Goal: Information Seeking & Learning: Understand process/instructions

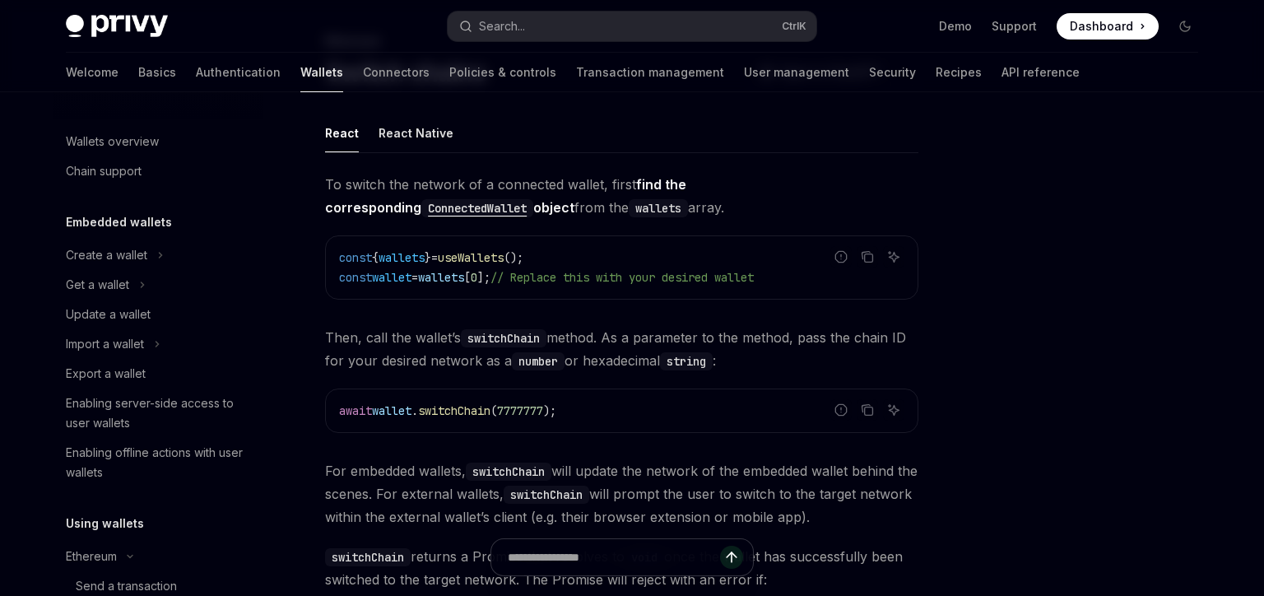
scroll to position [324, 0]
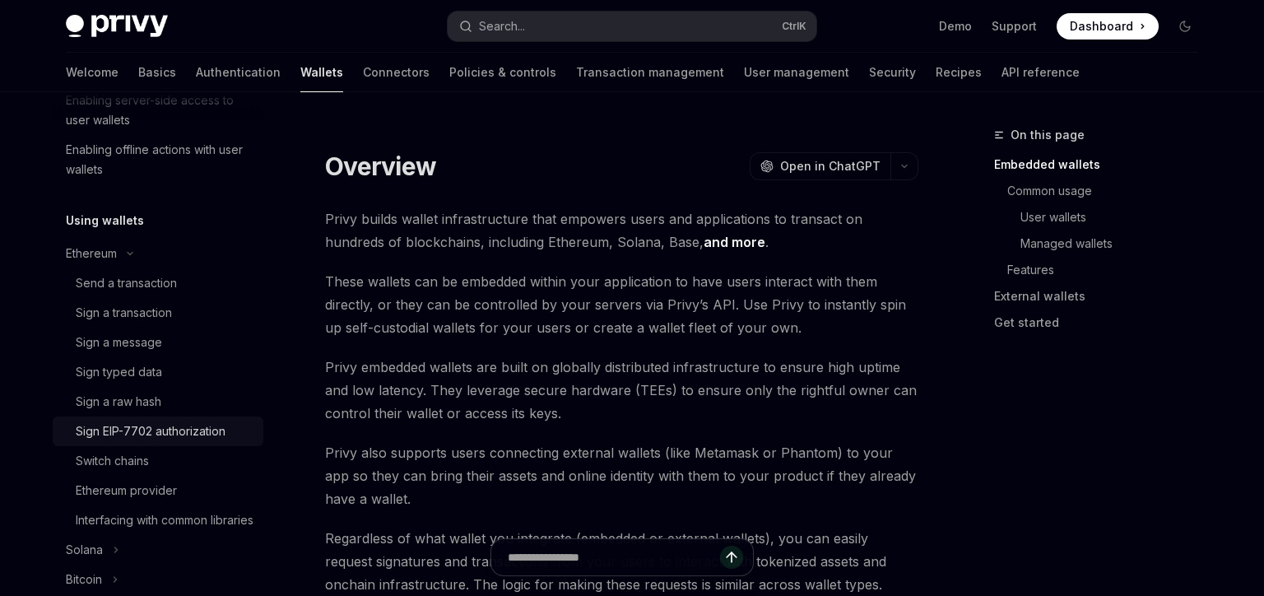
scroll to position [385, 0]
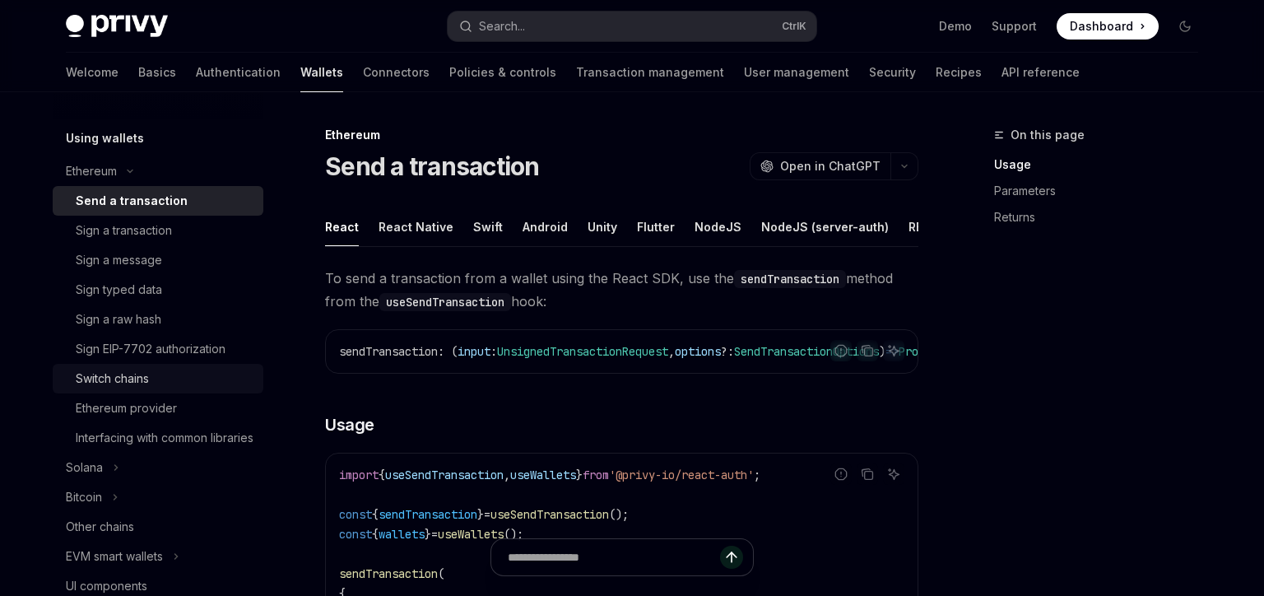
scroll to position [482, 0]
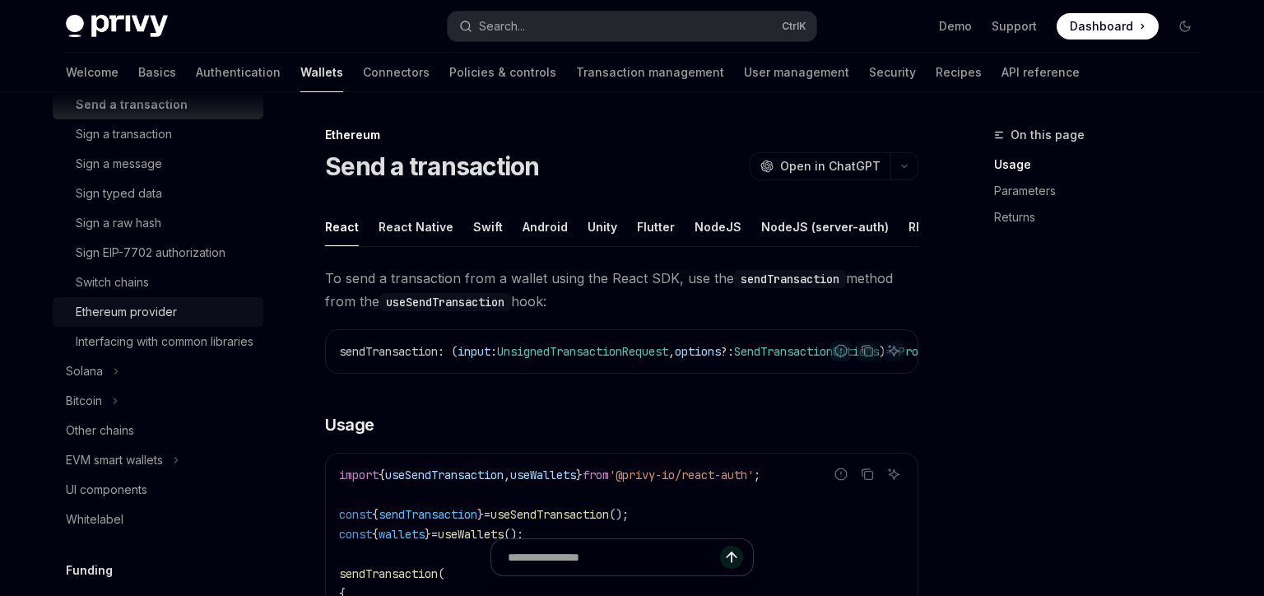
click at [133, 310] on div "Ethereum provider" at bounding box center [126, 312] width 101 height 20
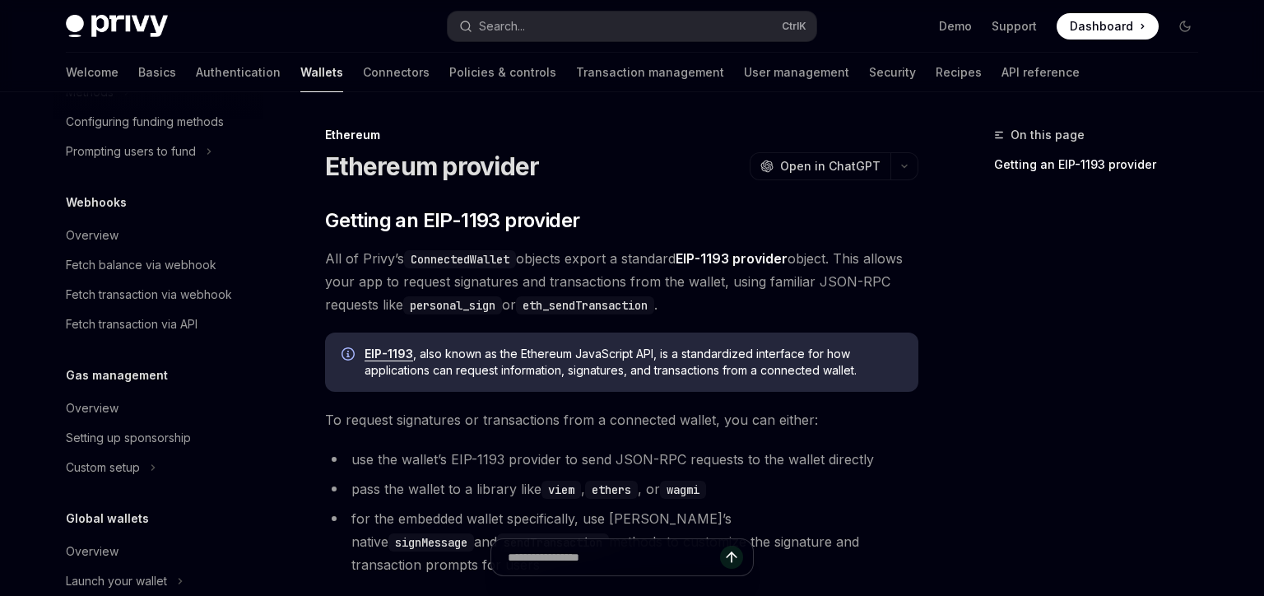
scroll to position [1059, 0]
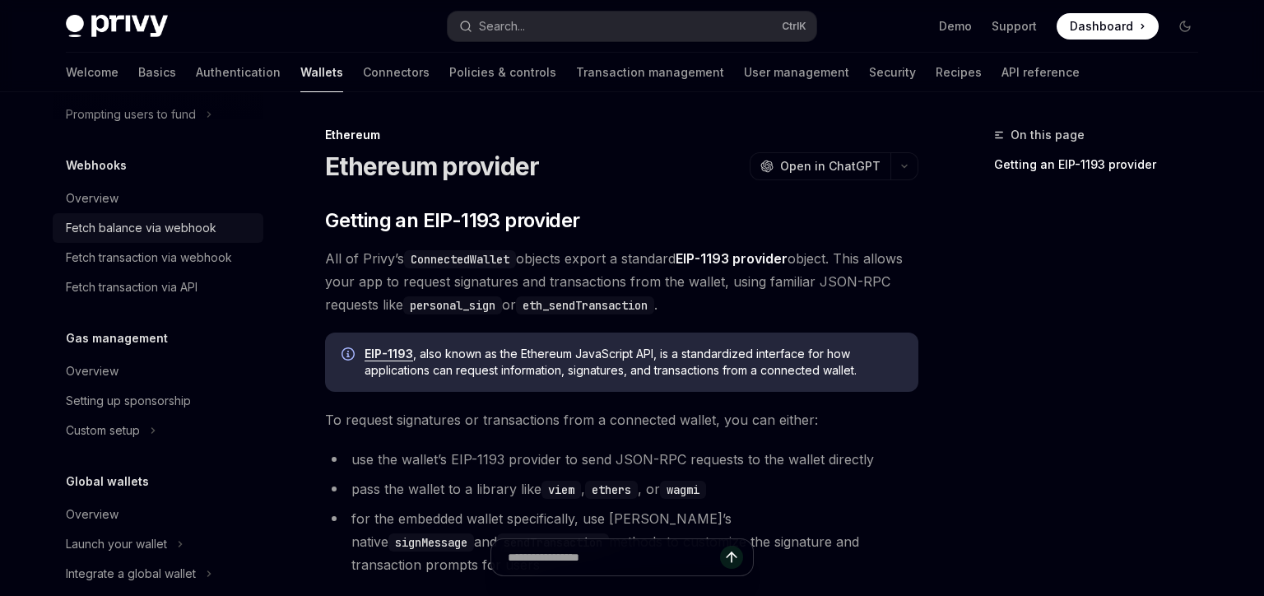
click at [133, 238] on div "Fetch balance via webhook" at bounding box center [141, 228] width 151 height 20
type textarea "*"
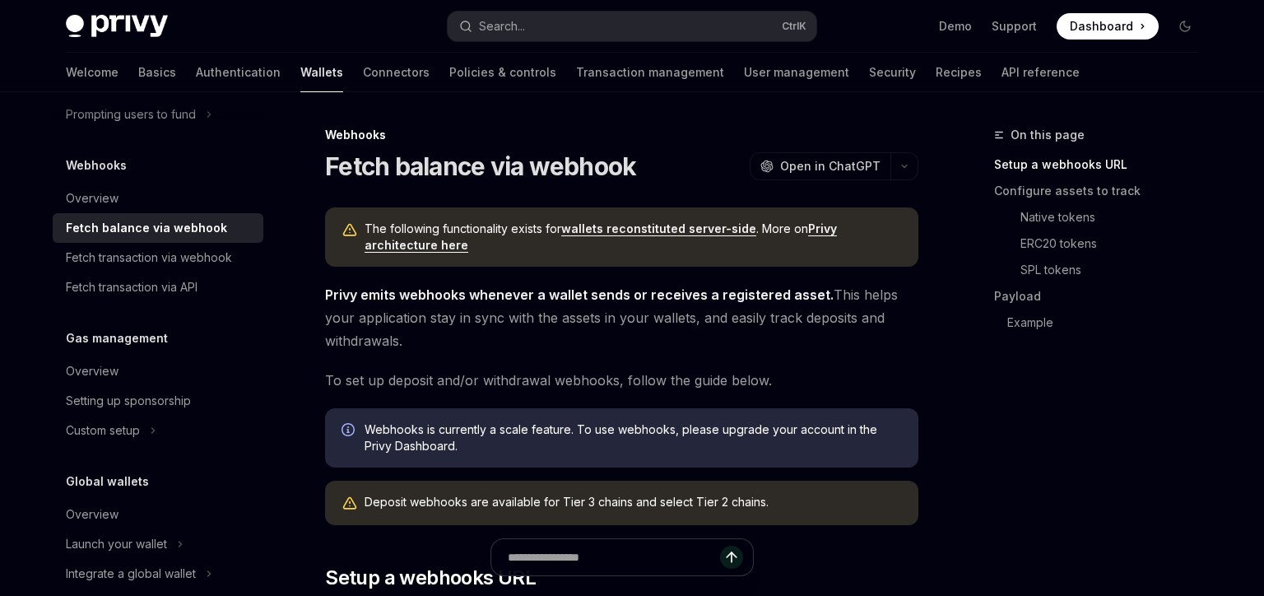
click at [424, 294] on strong "Privy emits webhooks whenever a wallet sends or receives a registered asset." at bounding box center [579, 294] width 509 height 16
drag, startPoint x: 424, startPoint y: 294, endPoint x: 544, endPoint y: 291, distance: 120.2
click at [544, 291] on strong "Privy emits webhooks whenever a wallet sends or receives a registered asset." at bounding box center [579, 294] width 509 height 16
drag, startPoint x: 544, startPoint y: 291, endPoint x: 727, endPoint y: 292, distance: 182.8
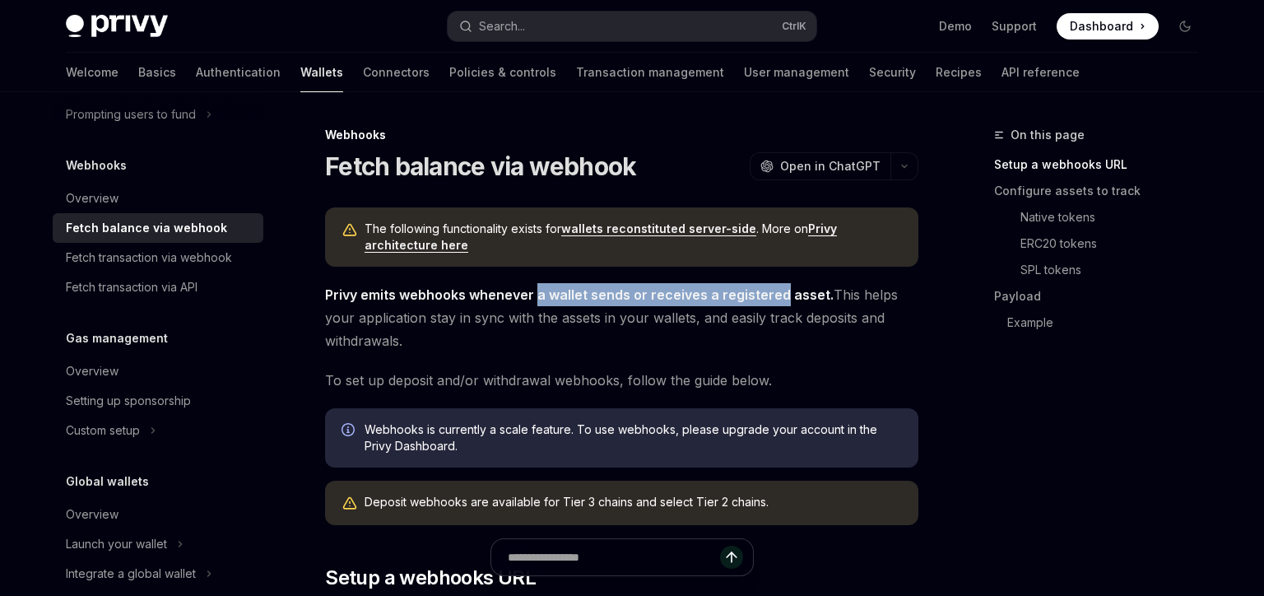
click at [727, 292] on strong "Privy emits webhooks whenever a wallet sends or receives a registered asset." at bounding box center [579, 294] width 509 height 16
drag, startPoint x: 727, startPoint y: 292, endPoint x: 623, endPoint y: 288, distance: 103.8
click at [623, 288] on strong "Privy emits webhooks whenever a wallet sends or receives a registered asset." at bounding box center [579, 294] width 509 height 16
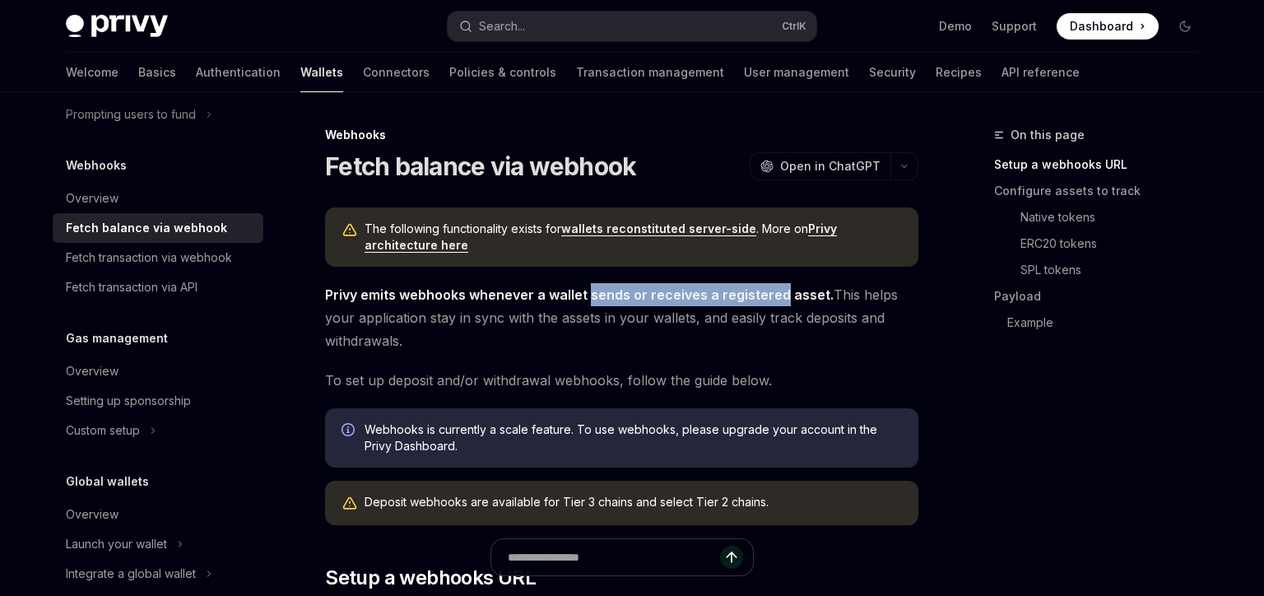
drag, startPoint x: 623, startPoint y: 288, endPoint x: 756, endPoint y: 284, distance: 132.6
click at [756, 284] on span "Privy emits webhooks whenever a wallet sends or receives a registered asset. Th…" at bounding box center [622, 317] width 594 height 69
drag, startPoint x: 756, startPoint y: 284, endPoint x: 654, endPoint y: 291, distance: 102.3
click at [654, 291] on span "Privy emits webhooks whenever a wallet sends or receives a registered asset. Th…" at bounding box center [622, 317] width 594 height 69
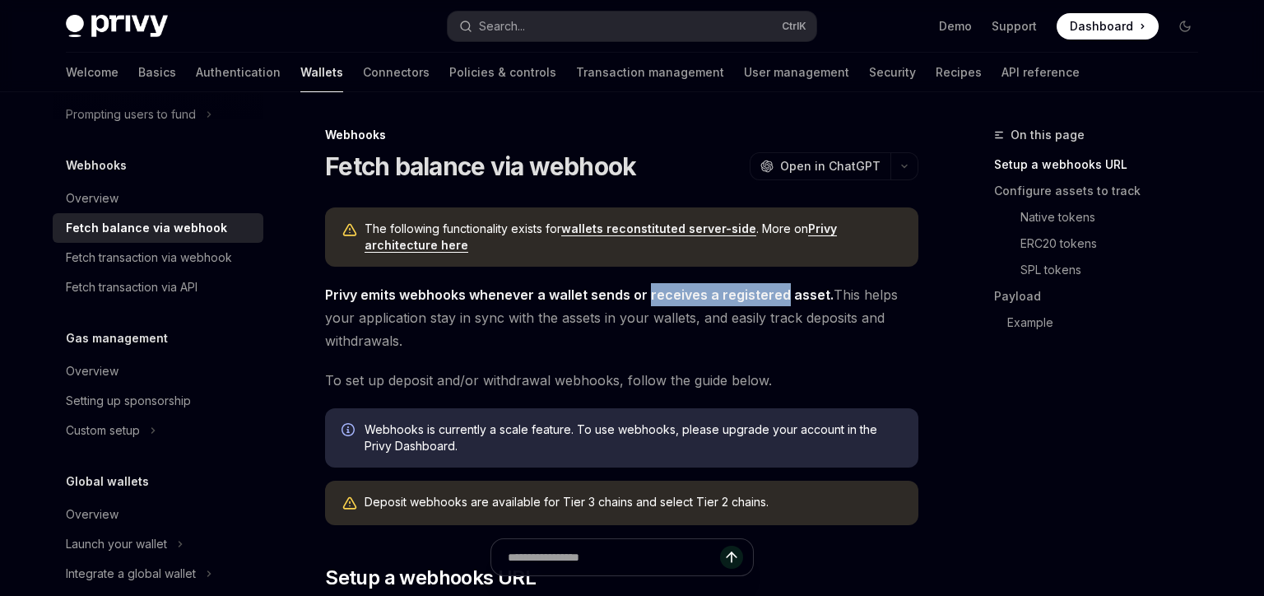
click at [654, 291] on strong "Privy emits webhooks whenever a wallet sends or receives a registered asset." at bounding box center [579, 294] width 509 height 16
drag, startPoint x: 654, startPoint y: 291, endPoint x: 736, endPoint y: 293, distance: 82.4
click at [736, 293] on strong "Privy emits webhooks whenever a wallet sends or receives a registered asset." at bounding box center [579, 294] width 509 height 16
drag, startPoint x: 736, startPoint y: 293, endPoint x: 796, endPoint y: 296, distance: 60.2
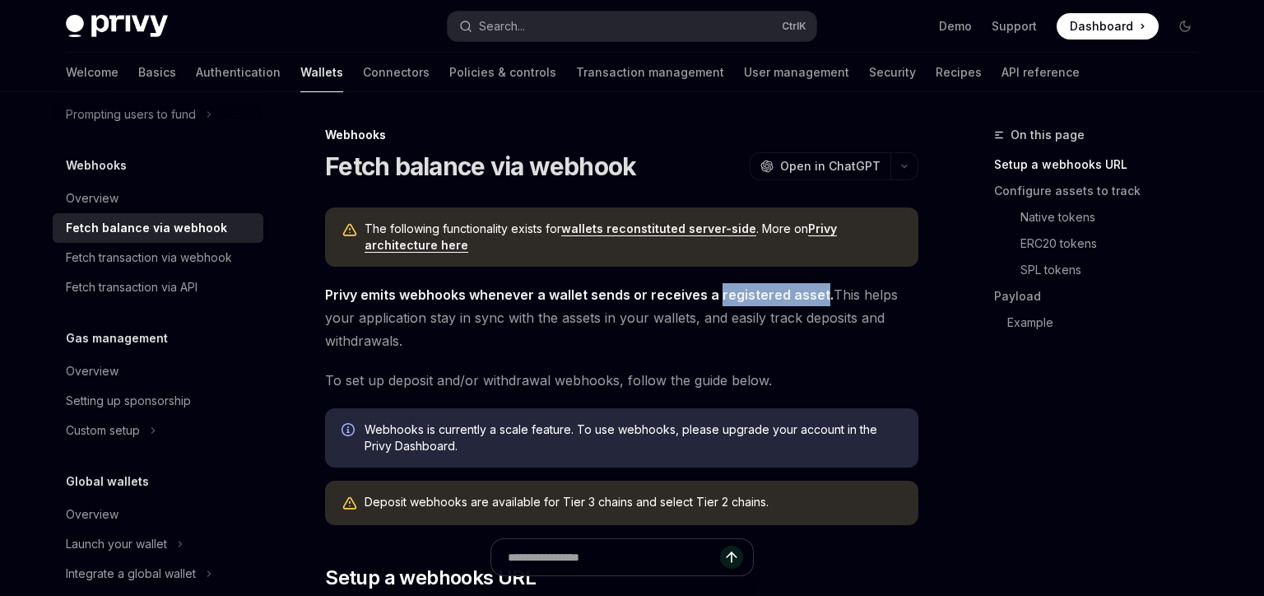
click at [796, 296] on strong "Privy emits webhooks whenever a wallet sends or receives a registered asset." at bounding box center [579, 294] width 509 height 16
click at [797, 296] on strong "Privy emits webhooks whenever a wallet sends or receives a registered asset." at bounding box center [579, 294] width 509 height 16
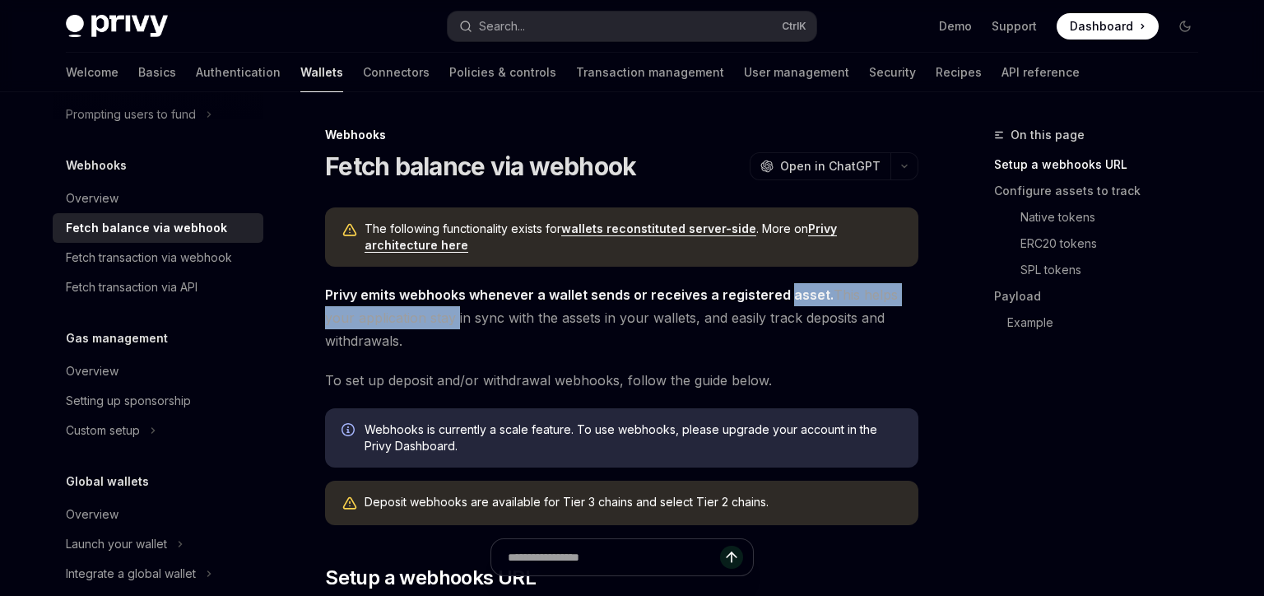
drag, startPoint x: 797, startPoint y: 296, endPoint x: 444, endPoint y: 323, distance: 354.2
click at [444, 323] on span "Privy emits webhooks whenever a wallet sends or receives a registered asset. Th…" at bounding box center [622, 317] width 594 height 69
click at [442, 323] on span "Privy emits webhooks whenever a wallet sends or receives a registered asset. Th…" at bounding box center [622, 317] width 594 height 69
drag, startPoint x: 442, startPoint y: 323, endPoint x: 824, endPoint y: 296, distance: 382.9
click at [824, 296] on span "Privy emits webhooks whenever a wallet sends or receives a registered asset. Th…" at bounding box center [622, 317] width 594 height 69
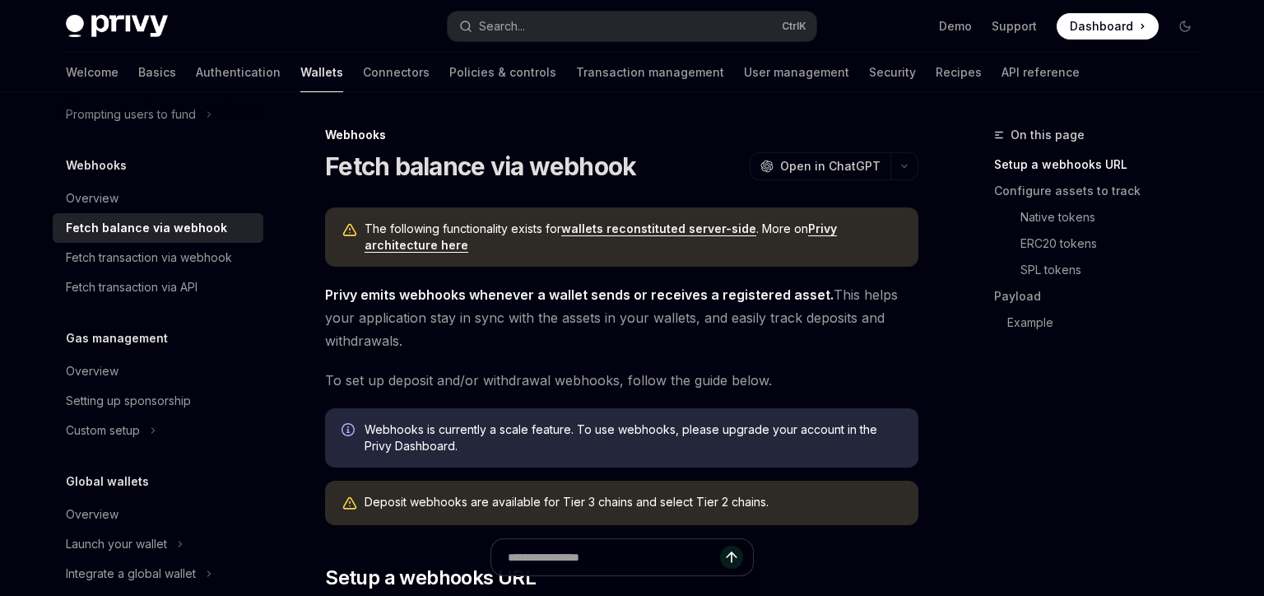
click at [824, 296] on span "Privy emits webhooks whenever a wallet sends or receives a registered asset. Th…" at bounding box center [622, 317] width 594 height 69
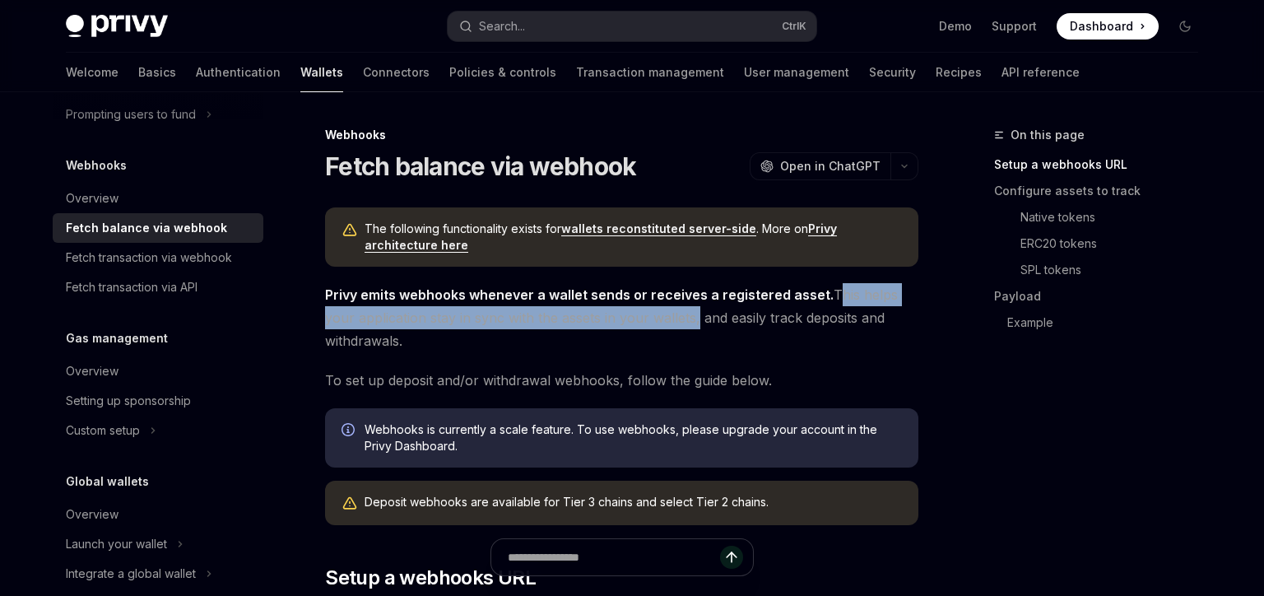
drag, startPoint x: 824, startPoint y: 296, endPoint x: 664, endPoint y: 327, distance: 162.6
click at [664, 327] on span "Privy emits webhooks whenever a wallet sends or receives a registered asset. Th…" at bounding box center [622, 317] width 594 height 69
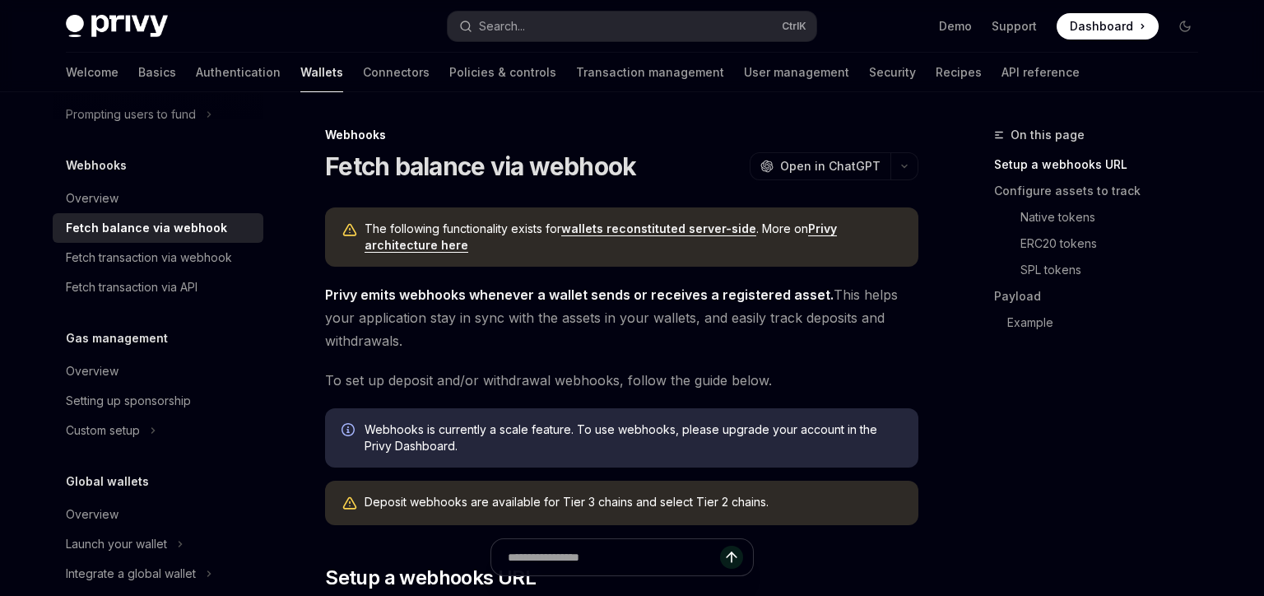
click at [664, 327] on span "Privy emits webhooks whenever a wallet sends or receives a registered asset. Th…" at bounding box center [622, 317] width 594 height 69
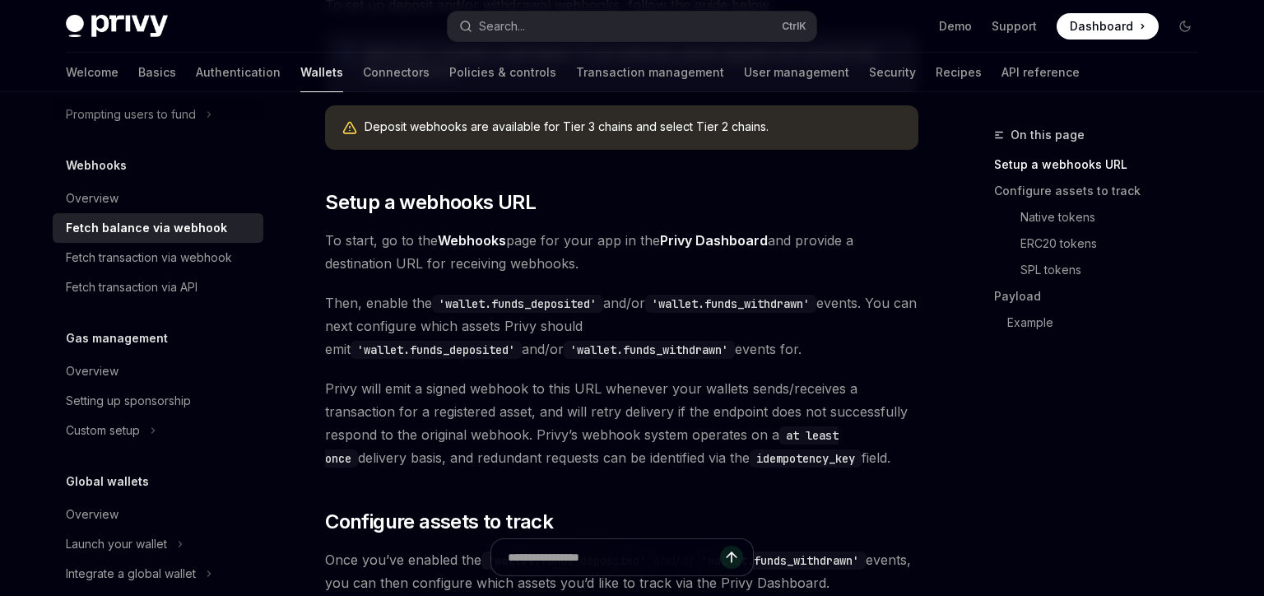
scroll to position [657, 0]
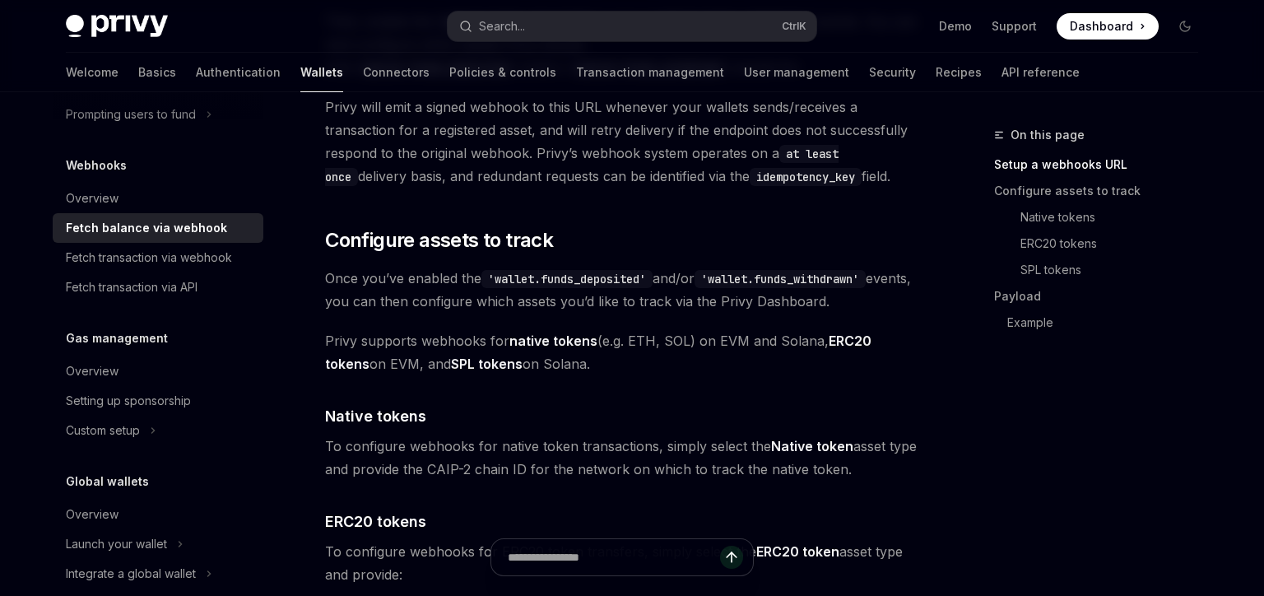
click at [445, 284] on span "Once you’ve enabled the 'wallet.funds_deposited' and/or 'wallet.funds_withdrawn…" at bounding box center [622, 290] width 594 height 46
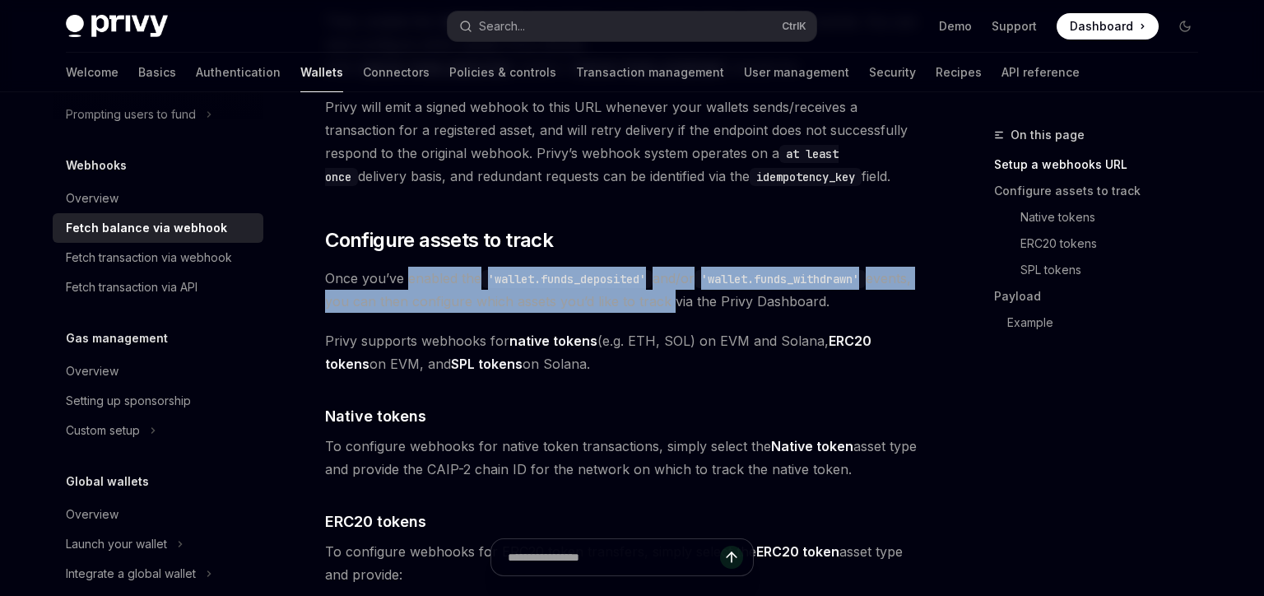
drag, startPoint x: 445, startPoint y: 284, endPoint x: 681, endPoint y: 295, distance: 236.5
click at [681, 295] on span "Once you’ve enabled the 'wallet.funds_deposited' and/or 'wallet.funds_withdrawn…" at bounding box center [622, 290] width 594 height 46
click at [653, 282] on code "'wallet.funds_deposited'" at bounding box center [567, 279] width 171 height 18
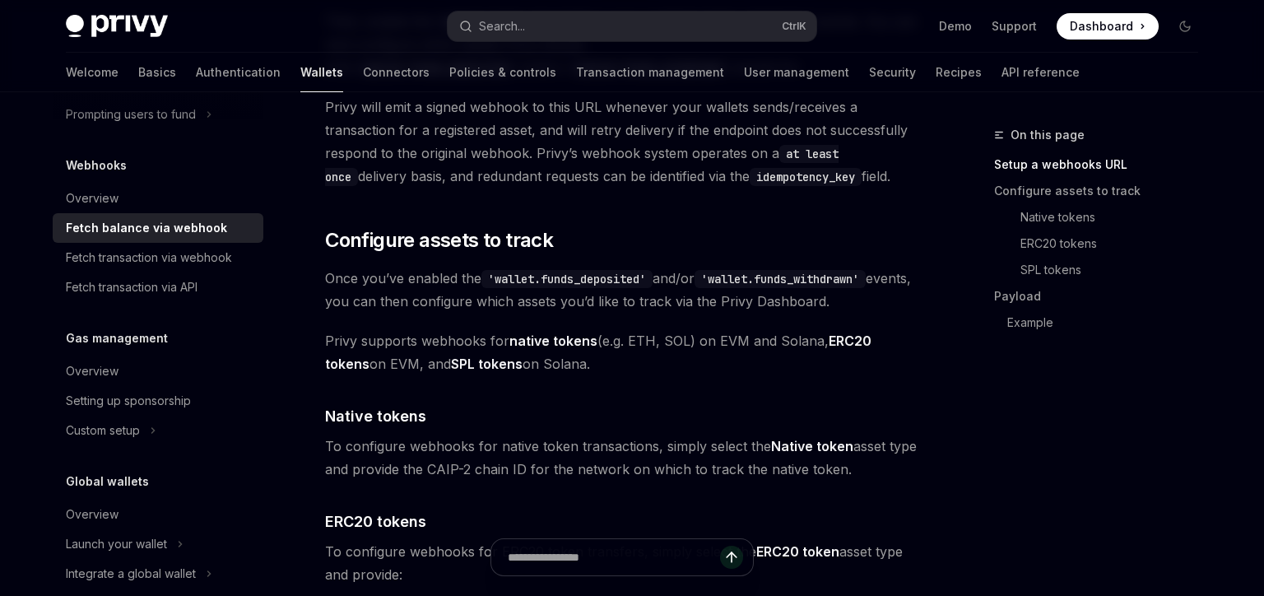
click at [584, 273] on code "'wallet.funds_deposited'" at bounding box center [567, 279] width 171 height 18
click at [703, 271] on span "Once you’ve enabled the 'wallet.funds_deposited' and/or 'wallet.funds_withdrawn…" at bounding box center [622, 290] width 594 height 46
drag, startPoint x: 703, startPoint y: 271, endPoint x: 806, endPoint y: 272, distance: 102.9
click at [806, 272] on span "Once you’ve enabled the 'wallet.funds_deposited' and/or 'wallet.funds_withdrawn…" at bounding box center [622, 290] width 594 height 46
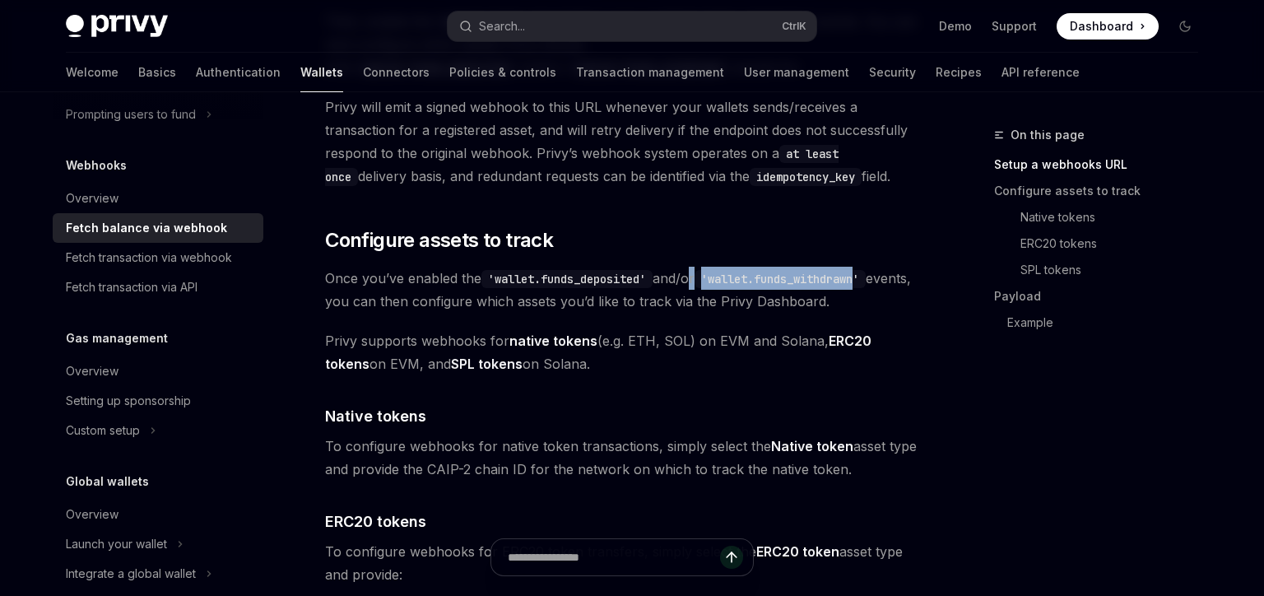
click at [806, 272] on code "'wallet.funds_withdrawn'" at bounding box center [780, 279] width 171 height 18
click at [391, 302] on span "Once you’ve enabled the 'wallet.funds_deposited' and/or 'wallet.funds_withdrawn…" at bounding box center [622, 290] width 594 height 46
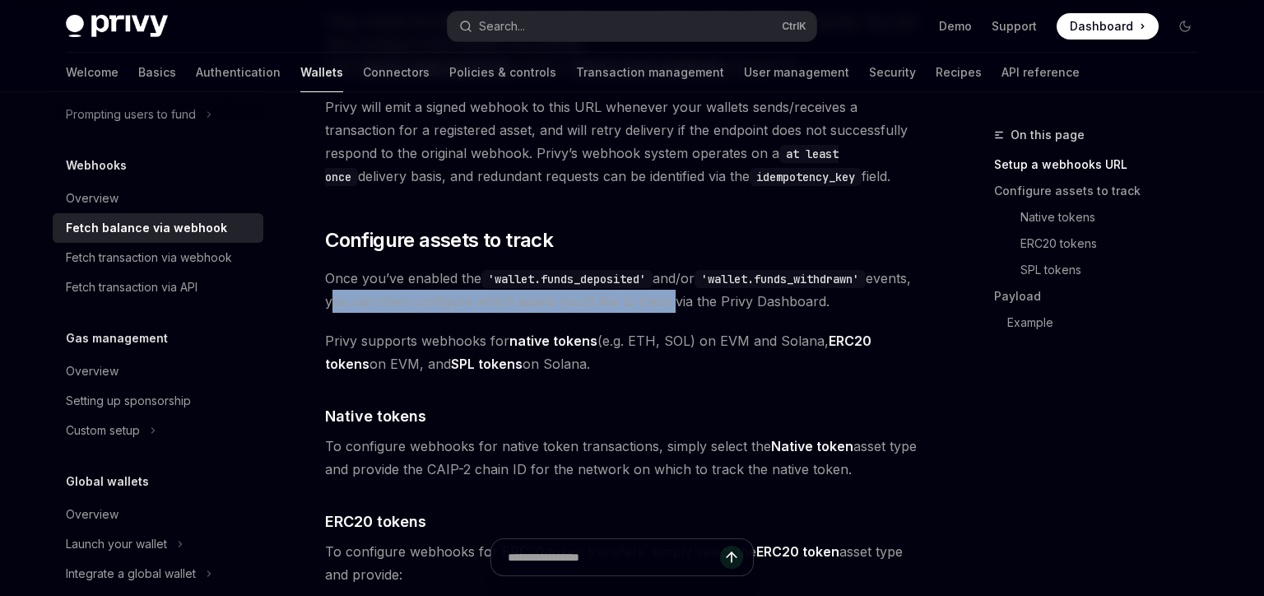
drag, startPoint x: 391, startPoint y: 302, endPoint x: 713, endPoint y: 306, distance: 321.9
click at [713, 306] on span "Once you’ve enabled the 'wallet.funds_deposited' and/or 'wallet.funds_withdrawn…" at bounding box center [622, 290] width 594 height 46
drag, startPoint x: 713, startPoint y: 306, endPoint x: 559, endPoint y: 304, distance: 154.0
click at [559, 304] on span "Once you’ve enabled the 'wallet.funds_deposited' and/or 'wallet.funds_withdrawn…" at bounding box center [622, 290] width 594 height 46
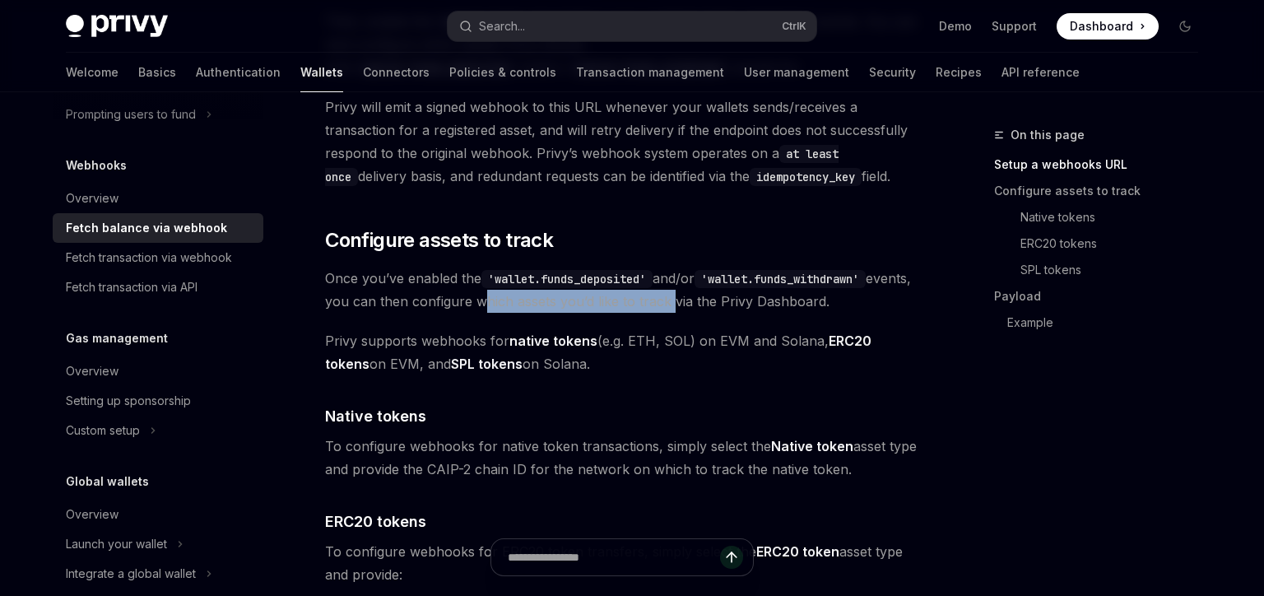
click at [559, 304] on span "Once you’ve enabled the 'wallet.funds_deposited' and/or 'wallet.funds_withdrawn…" at bounding box center [622, 290] width 594 height 46
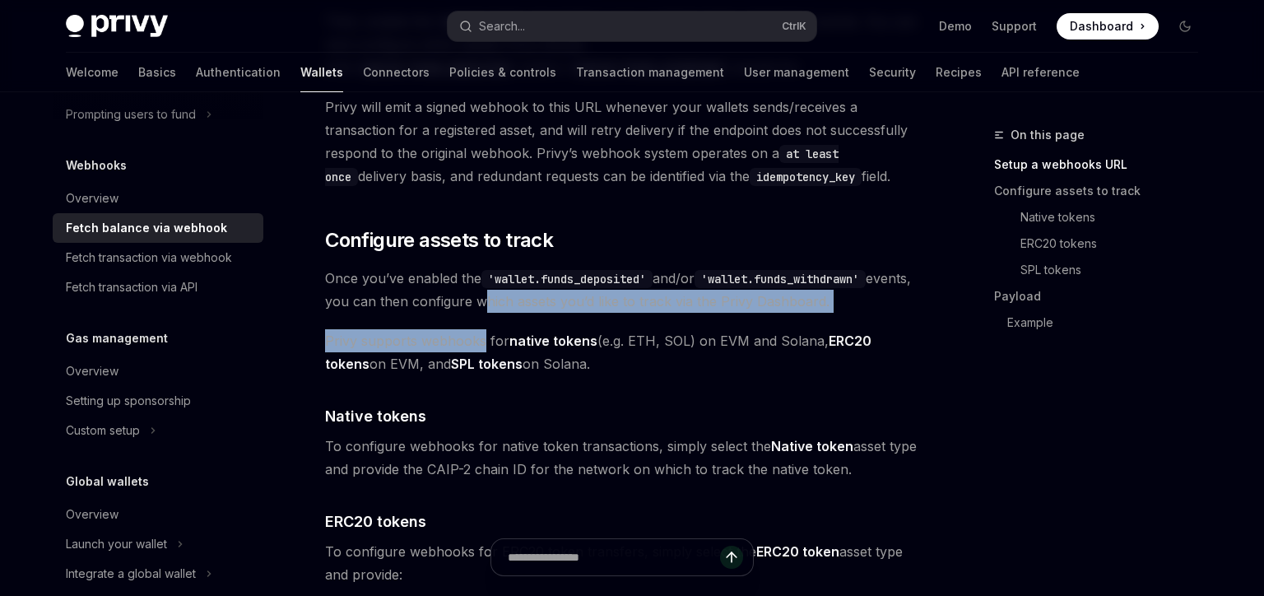
drag, startPoint x: 559, startPoint y: 304, endPoint x: 417, endPoint y: 343, distance: 147.8
click at [417, 343] on span "Privy supports webhooks for native tokens (e.g. ETH, SOL) on EVM and Solana, ER…" at bounding box center [622, 352] width 594 height 46
drag, startPoint x: 417, startPoint y: 343, endPoint x: 602, endPoint y: 299, distance: 190.5
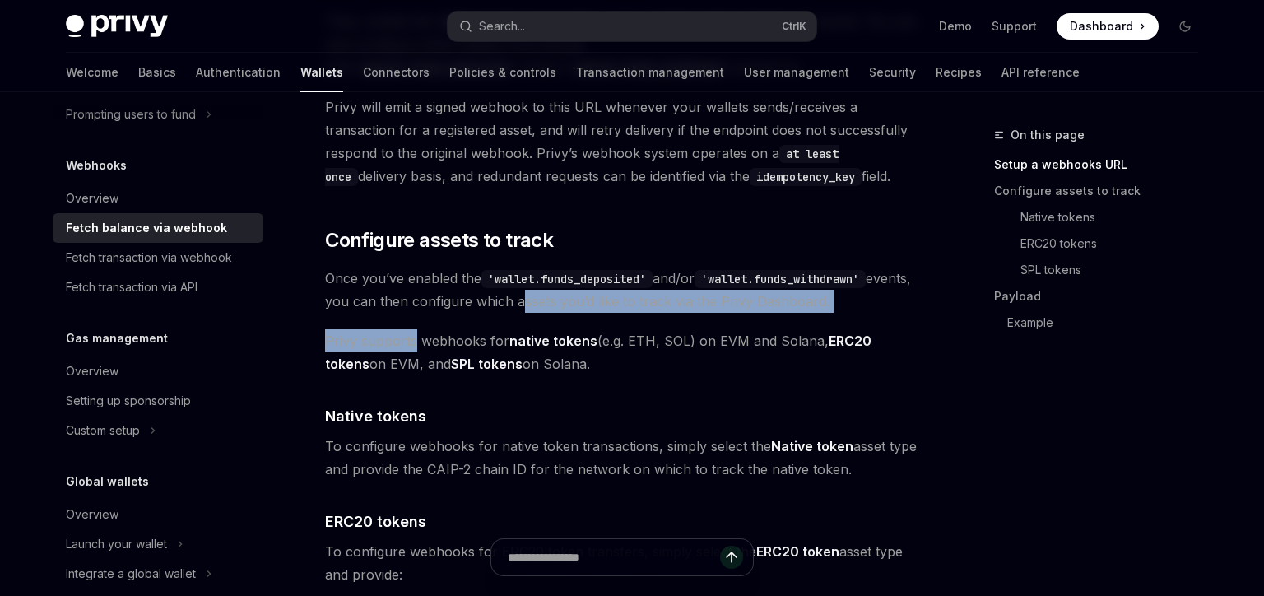
click at [602, 299] on span "Once you’ve enabled the 'wallet.funds_deposited' and/or 'wallet.funds_withdrawn…" at bounding box center [622, 290] width 594 height 46
drag, startPoint x: 602, startPoint y: 299, endPoint x: 416, endPoint y: 339, distance: 190.4
click at [416, 339] on span "Privy supports webhooks for native tokens (e.g. ETH, SOL) on EVM and Solana, ER…" at bounding box center [622, 352] width 594 height 46
drag, startPoint x: 416, startPoint y: 339, endPoint x: 608, endPoint y: 305, distance: 195.7
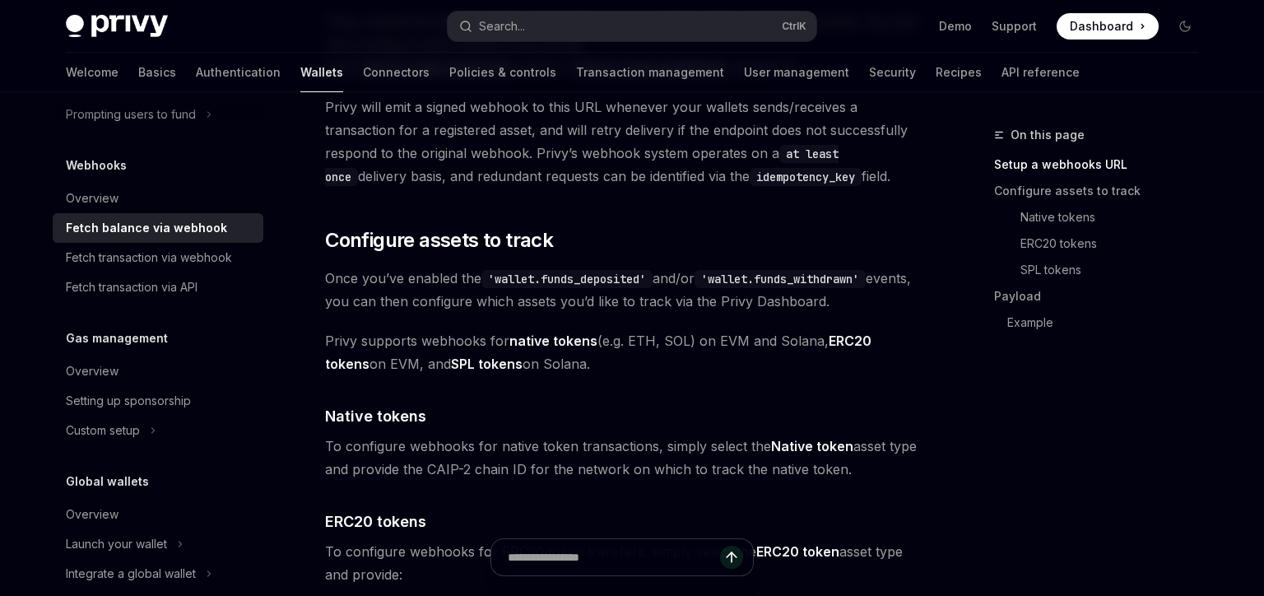
click at [608, 305] on span "Once you’ve enabled the 'wallet.funds_deposited' and/or 'wallet.funds_withdrawn…" at bounding box center [622, 290] width 594 height 46
